Goal: Find specific page/section: Find specific page/section

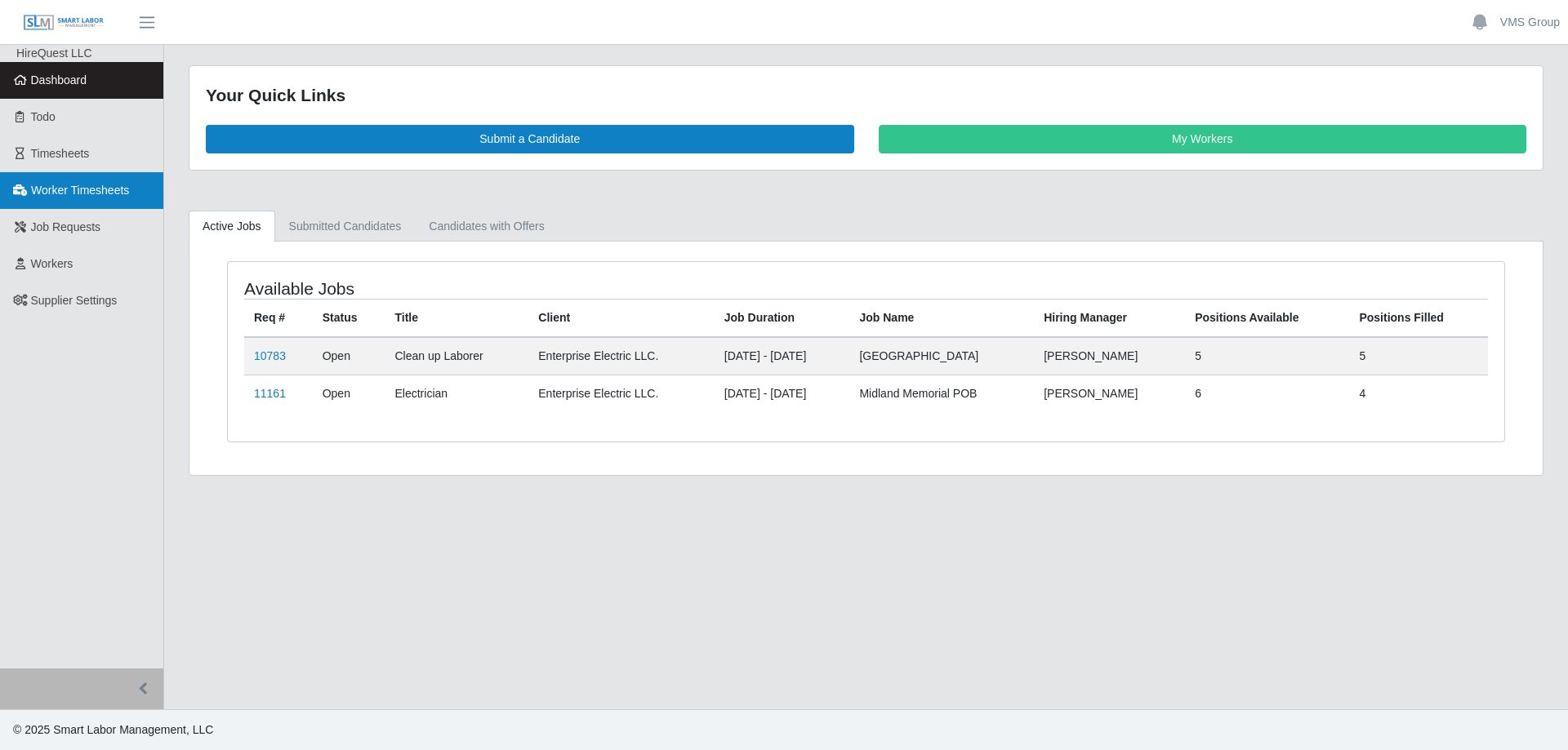
click at [89, 193] on span "Worker Timesheets" at bounding box center [81, 190] width 98 height 13
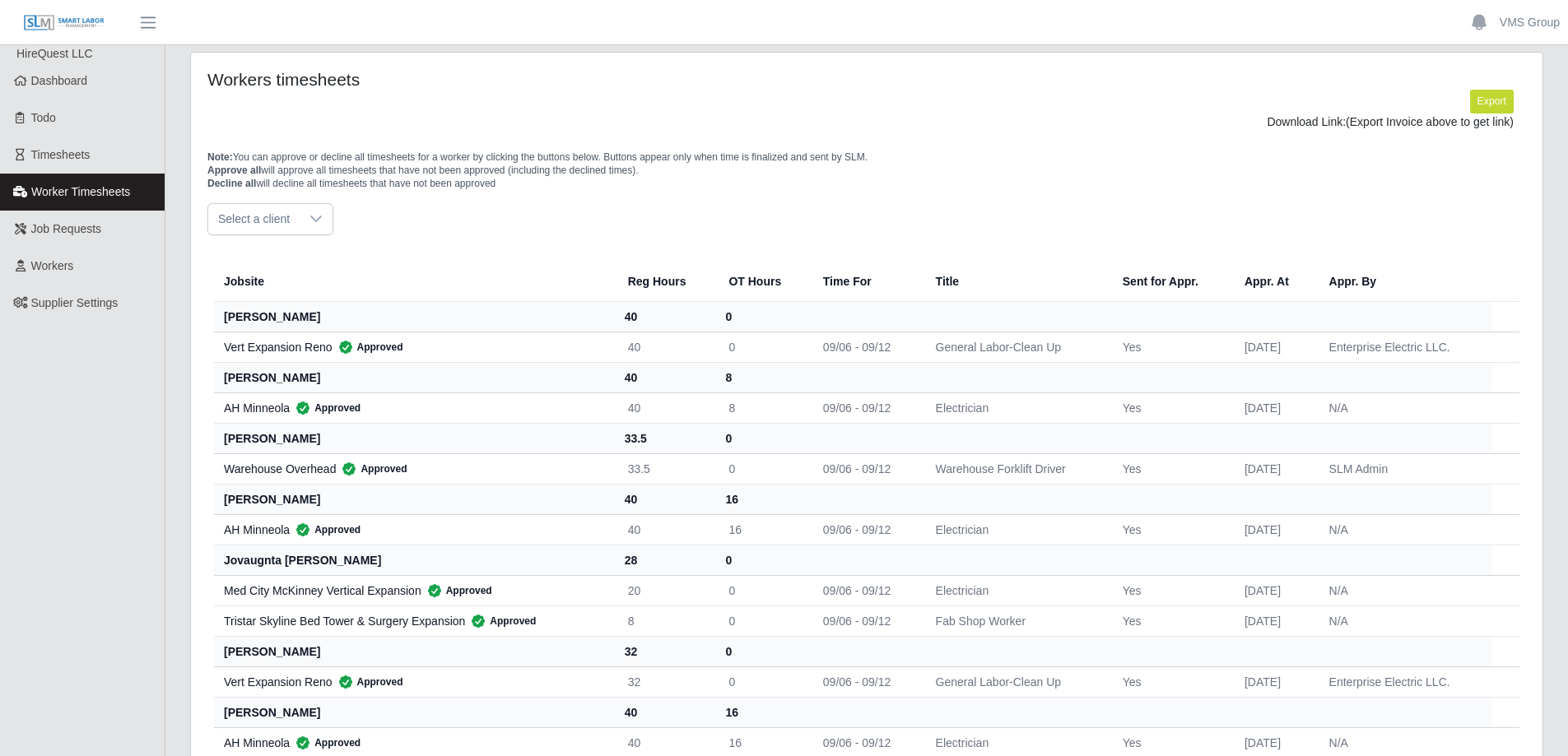
click at [82, 188] on span "Worker Timesheets" at bounding box center [81, 191] width 99 height 14
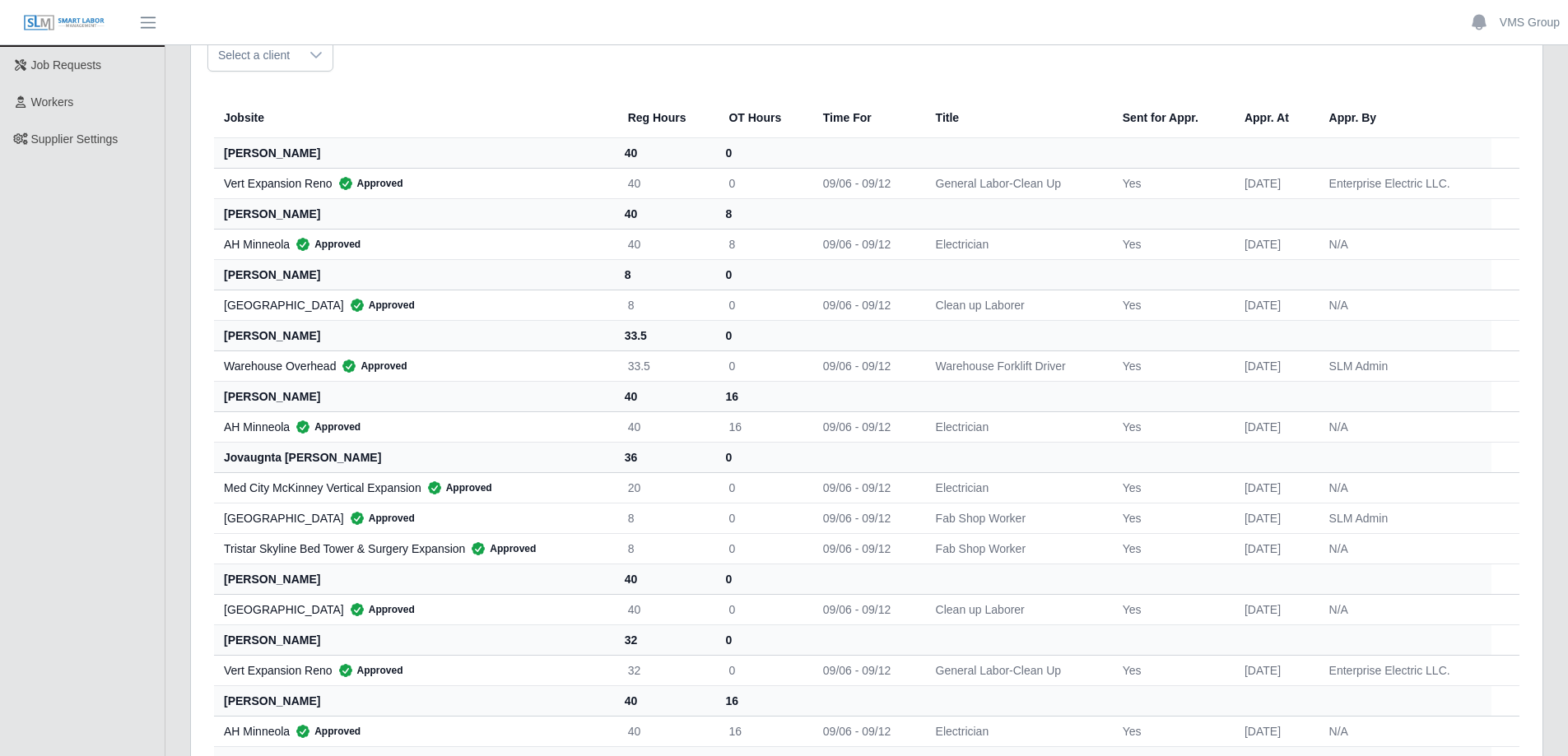
scroll to position [165, 0]
